Goal: Transaction & Acquisition: Subscribe to service/newsletter

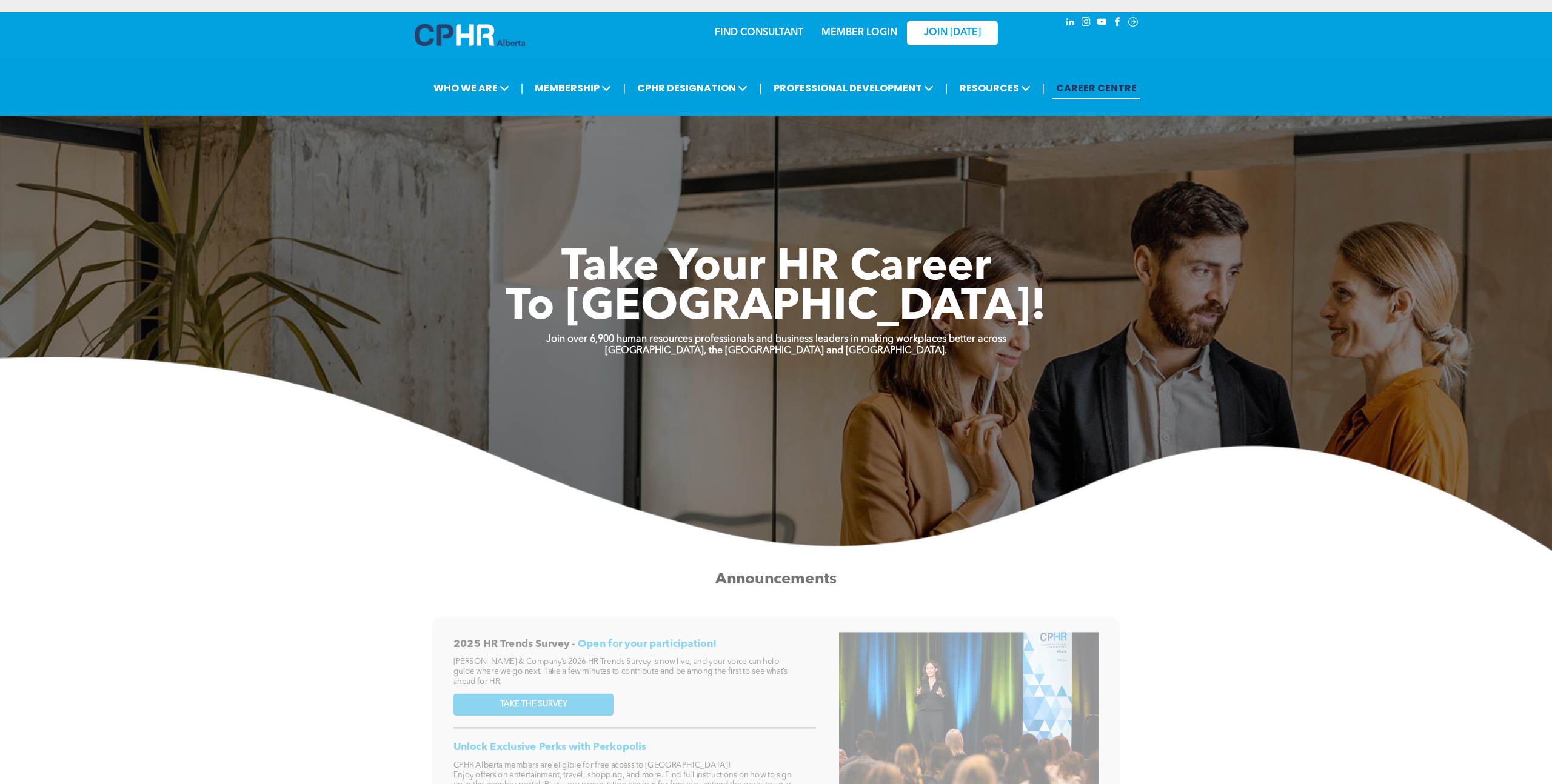
click at [876, 32] on link "MEMBER LOGIN" at bounding box center [859, 32] width 75 height 10
click at [947, 27] on span "JOIN [DATE]" at bounding box center [952, 32] width 57 height 11
click at [471, 35] on img at bounding box center [470, 35] width 110 height 22
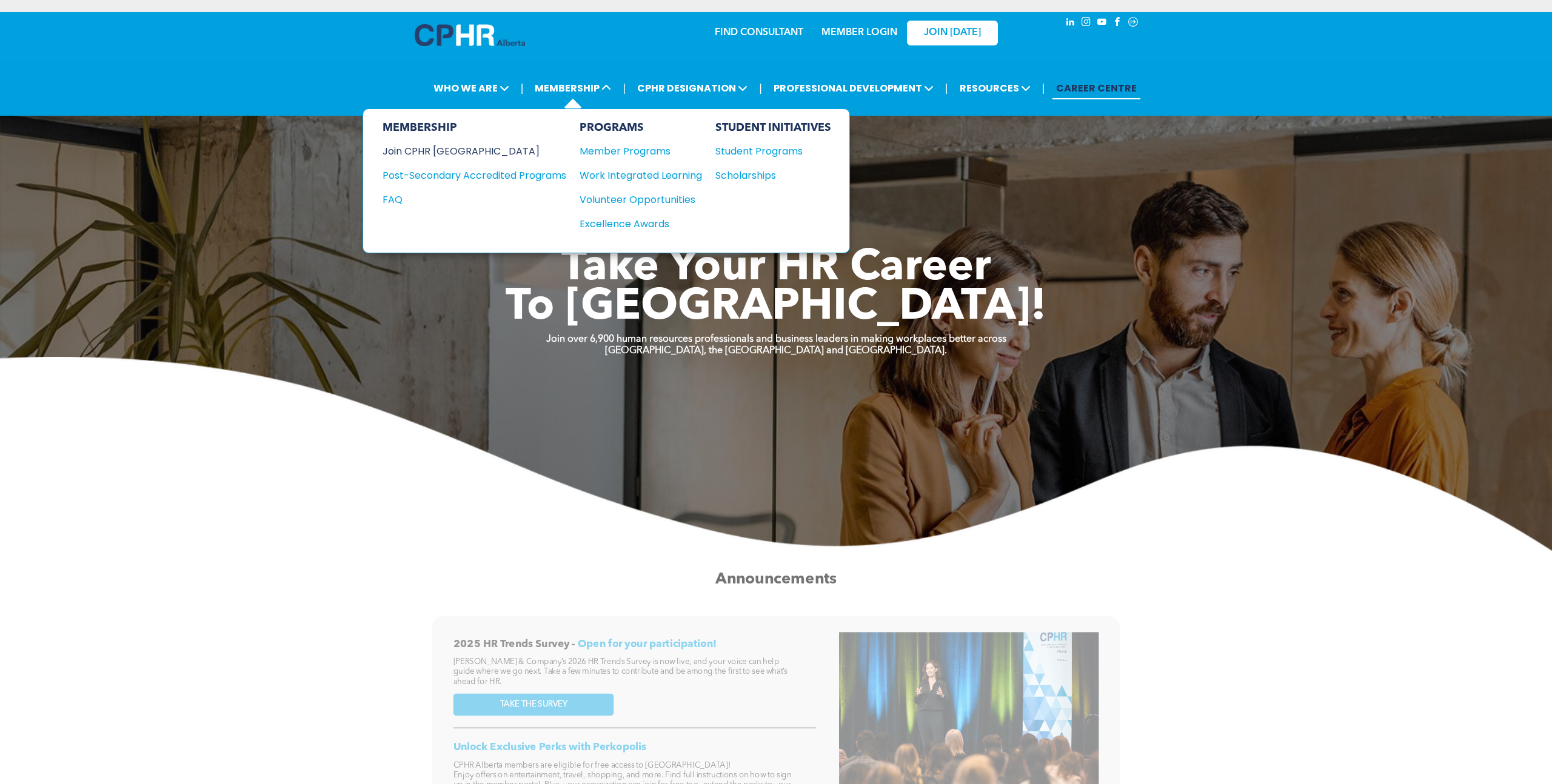
click at [443, 158] on div "Join CPHR [GEOGRAPHIC_DATA]" at bounding box center [465, 152] width 165 height 15
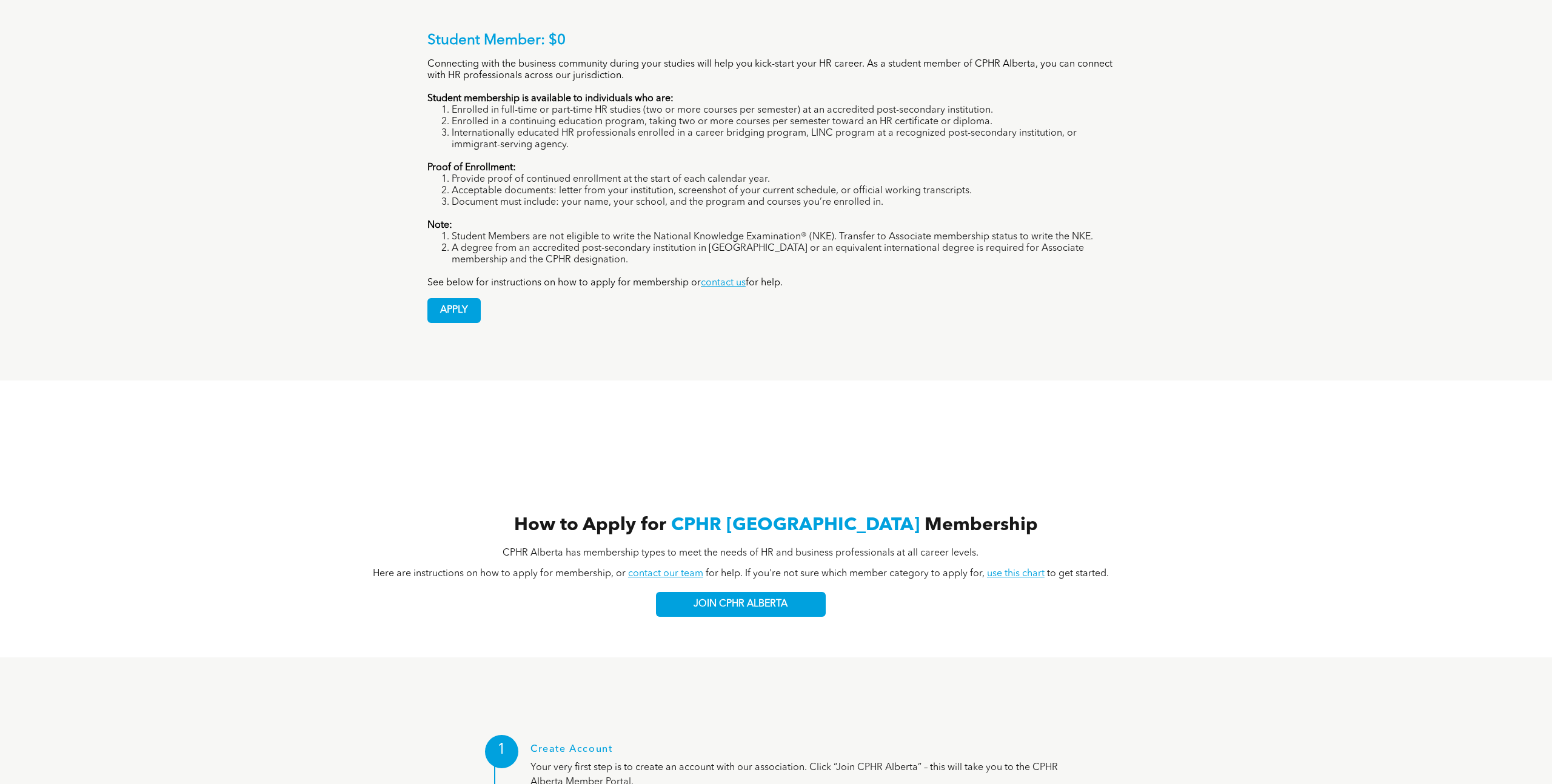
scroll to position [1111, 0]
